Goal: Task Accomplishment & Management: Manage account settings

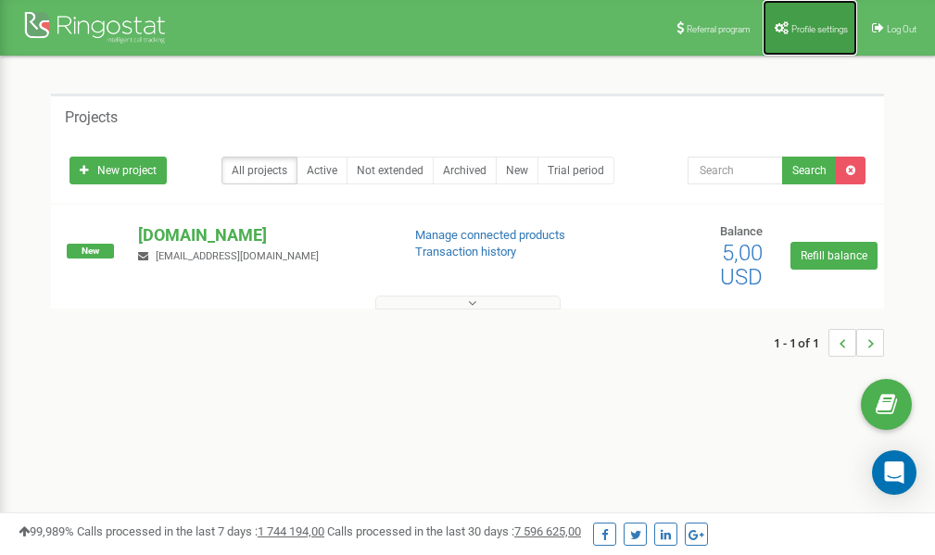
click at [797, 22] on link "Profile settings" at bounding box center [809, 28] width 94 height 56
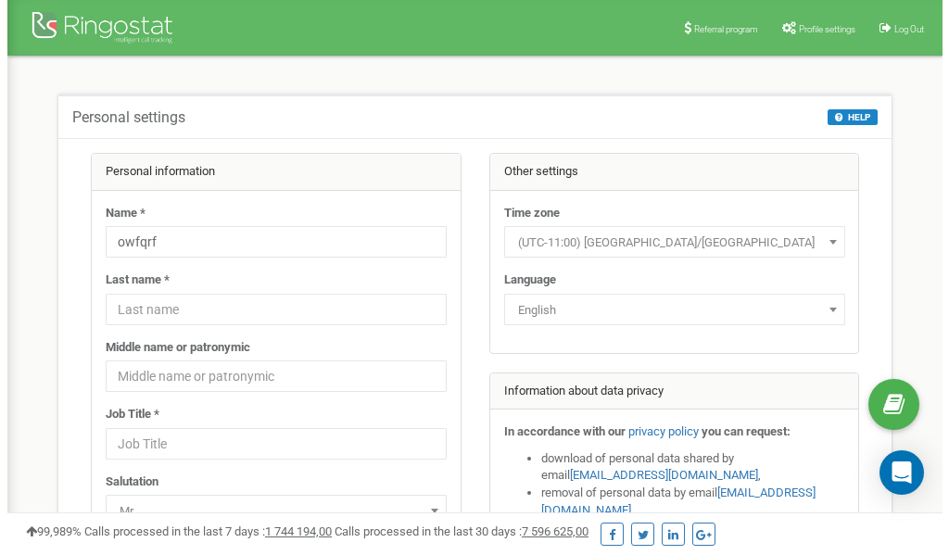
scroll to position [93, 0]
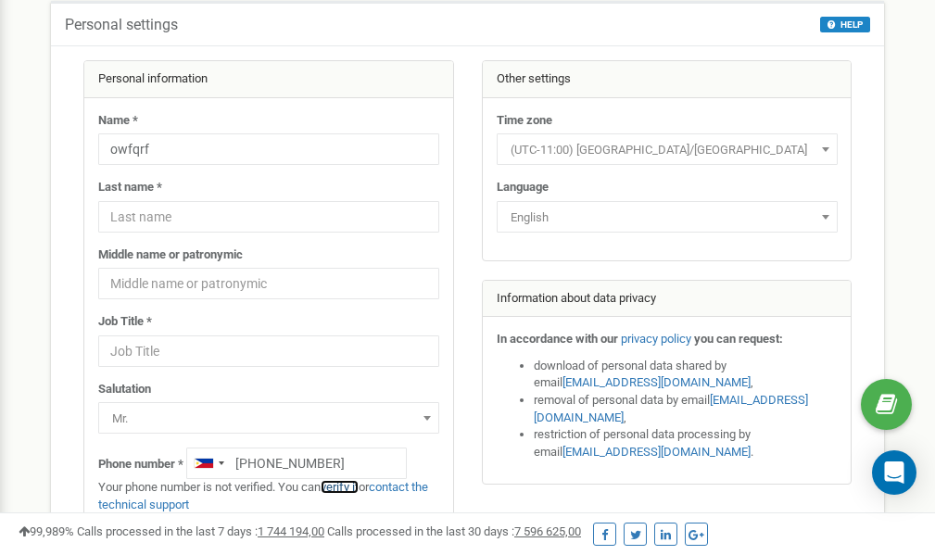
click at [347, 486] on link "verify it" at bounding box center [339, 487] width 38 height 14
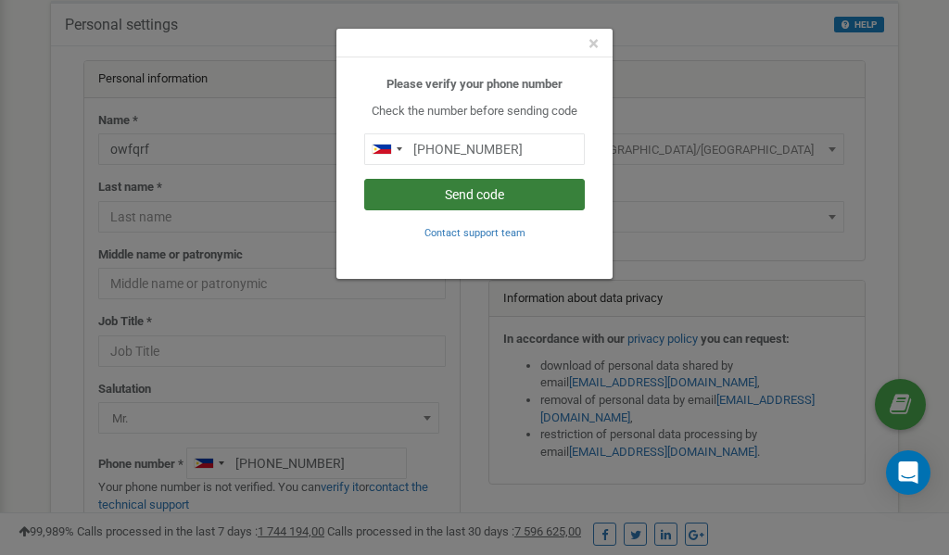
click at [452, 194] on button "Send code" at bounding box center [474, 194] width 220 height 31
